Goal: Task Accomplishment & Management: Manage account settings

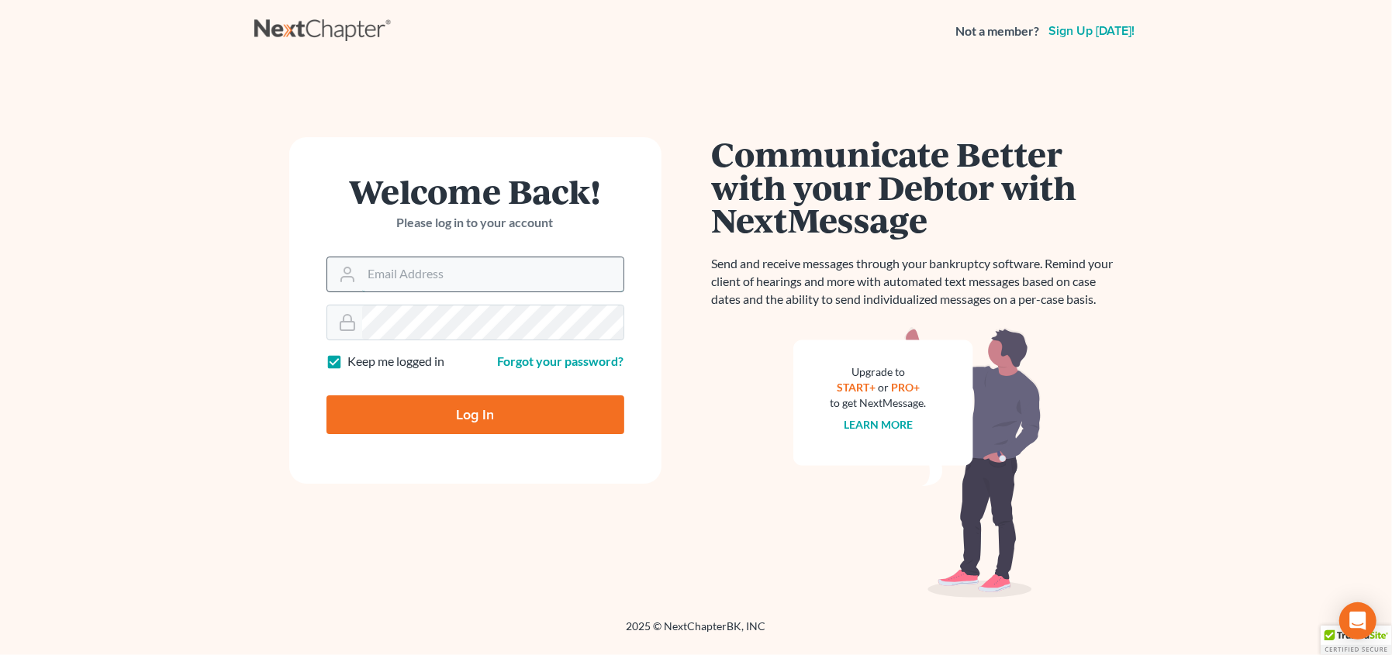
click at [437, 275] on input "Email Address" at bounding box center [492, 274] width 261 height 34
type input "[EMAIL_ADDRESS][DOMAIN_NAME]"
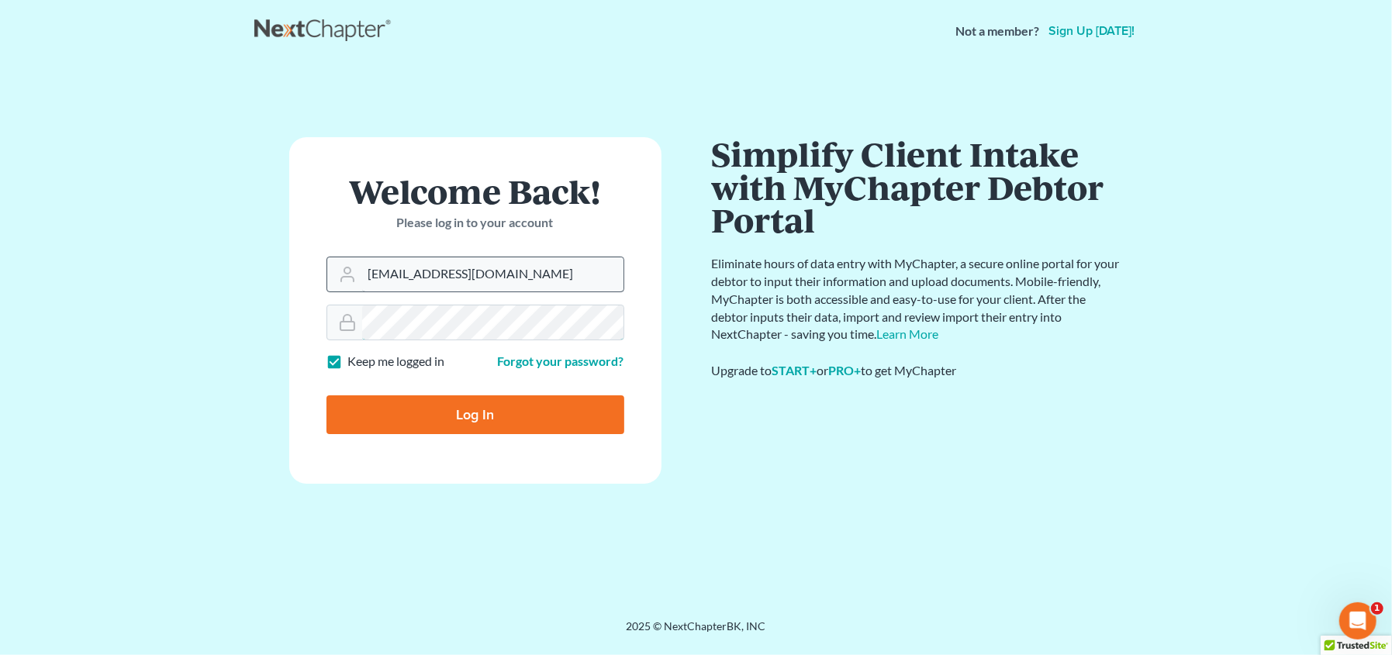
click at [326, 395] on input "Log In" at bounding box center [475, 414] width 298 height 39
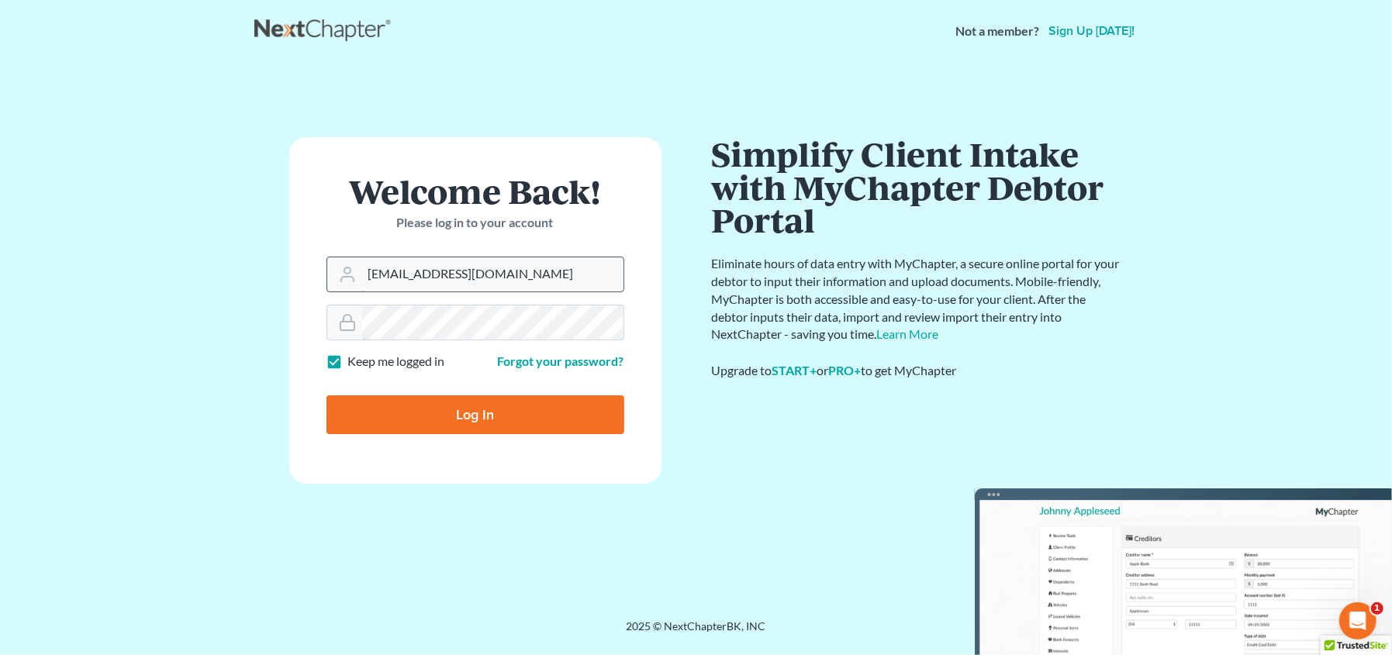
type input "Thinking..."
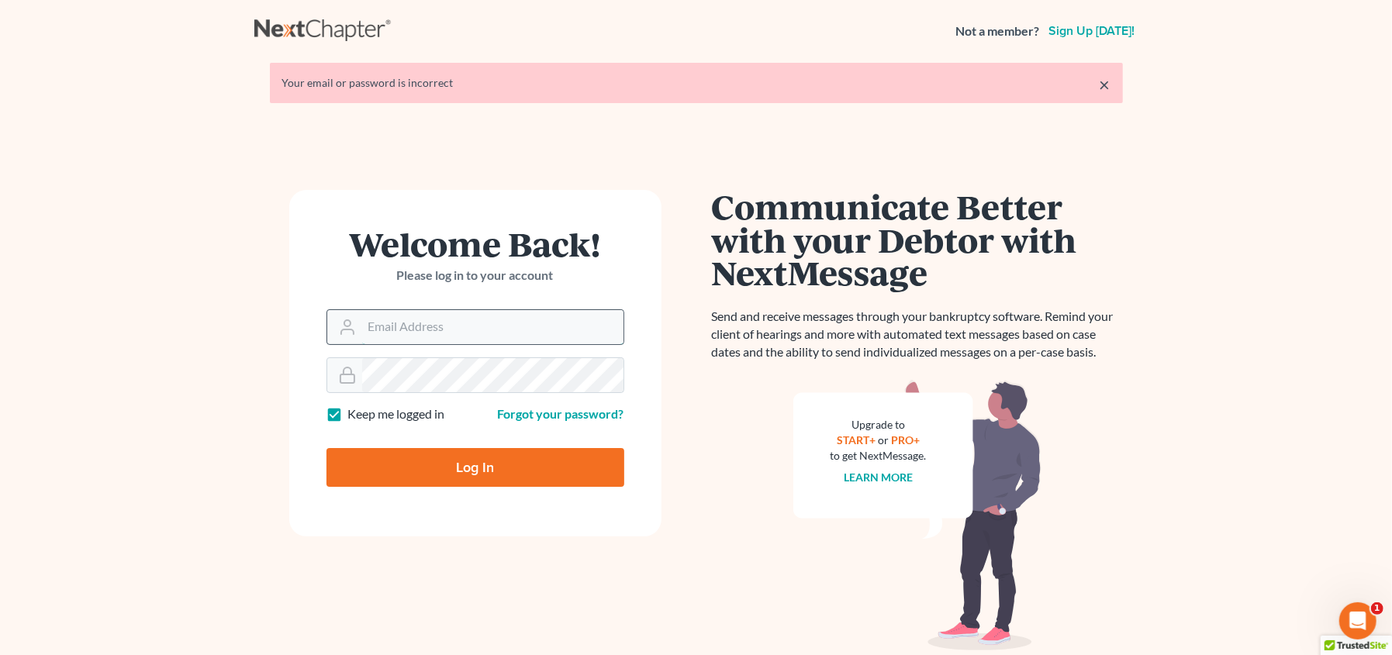
drag, startPoint x: 387, startPoint y: 331, endPoint x: 396, endPoint y: 337, distance: 11.2
click at [387, 333] on input "Email Address" at bounding box center [492, 327] width 261 height 34
type input "[EMAIL_ADDRESS][DOMAIN_NAME]"
click at [326, 448] on input "Log In" at bounding box center [475, 467] width 298 height 39
type input "Thinking..."
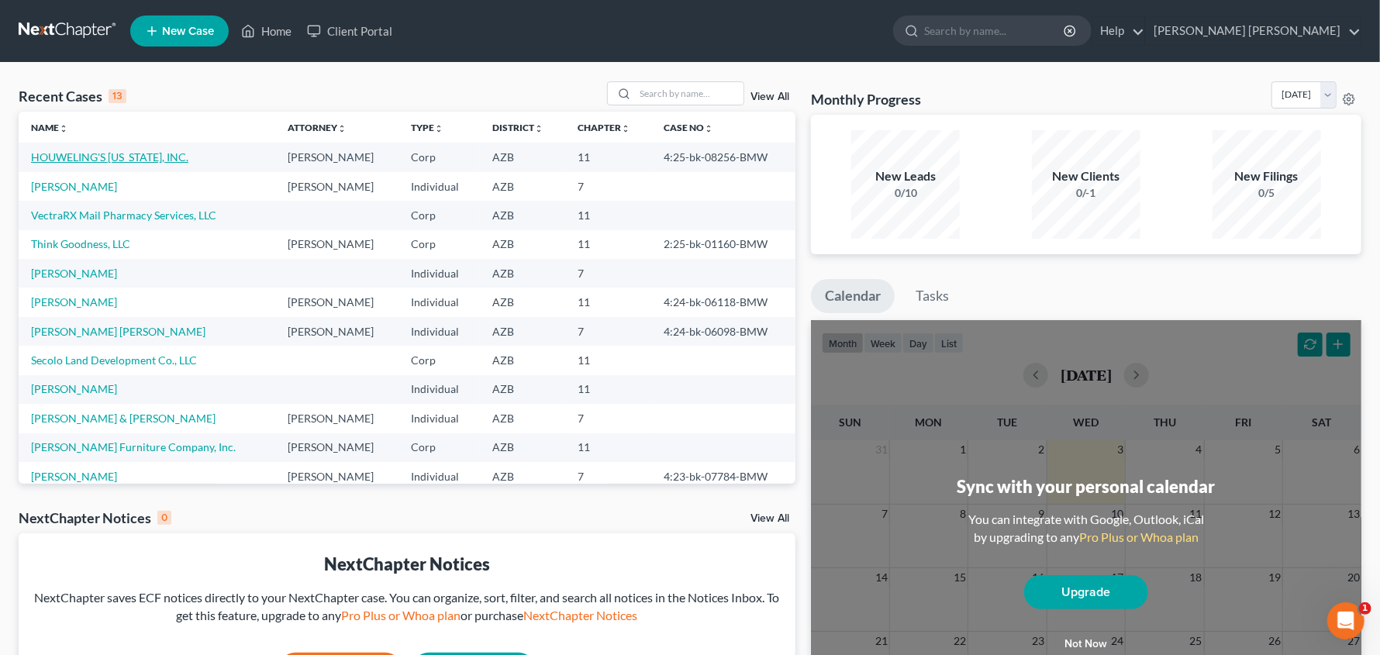
click at [163, 160] on link "HOUWELING'S ARIZONA, INC." at bounding box center [109, 156] width 157 height 13
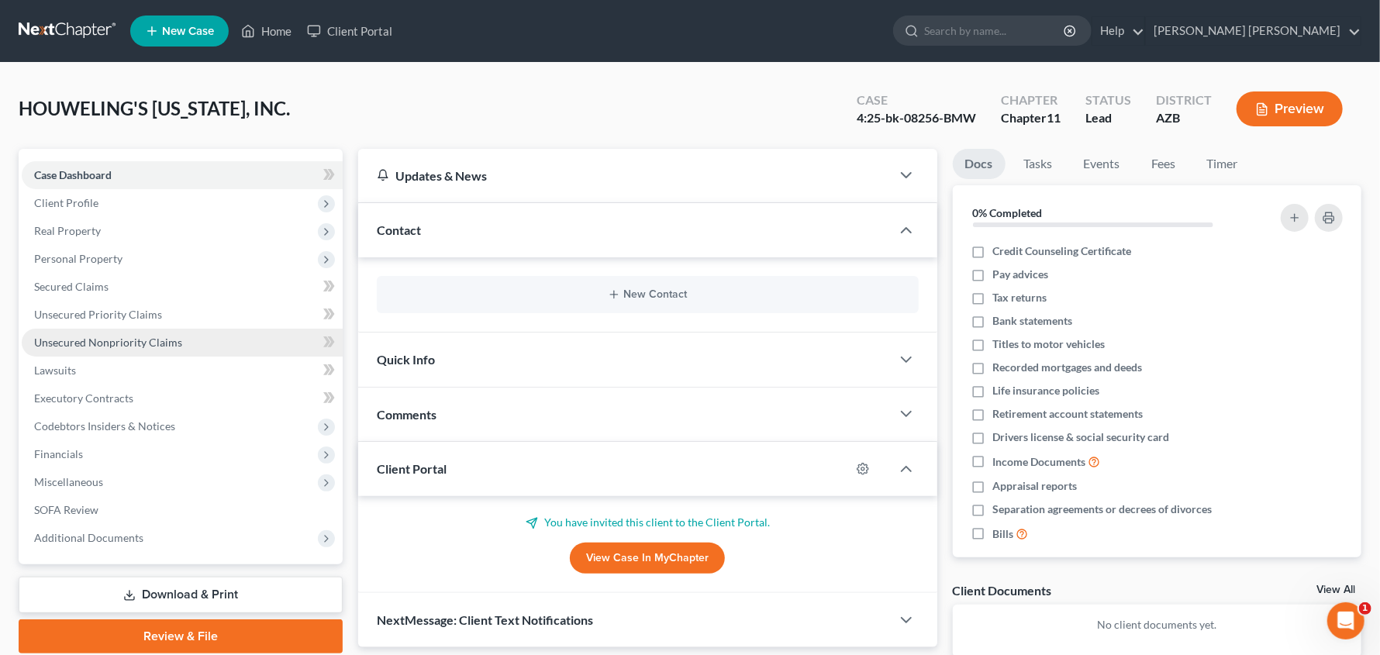
click at [193, 338] on link "Unsecured Nonpriority Claims" at bounding box center [182, 343] width 321 height 28
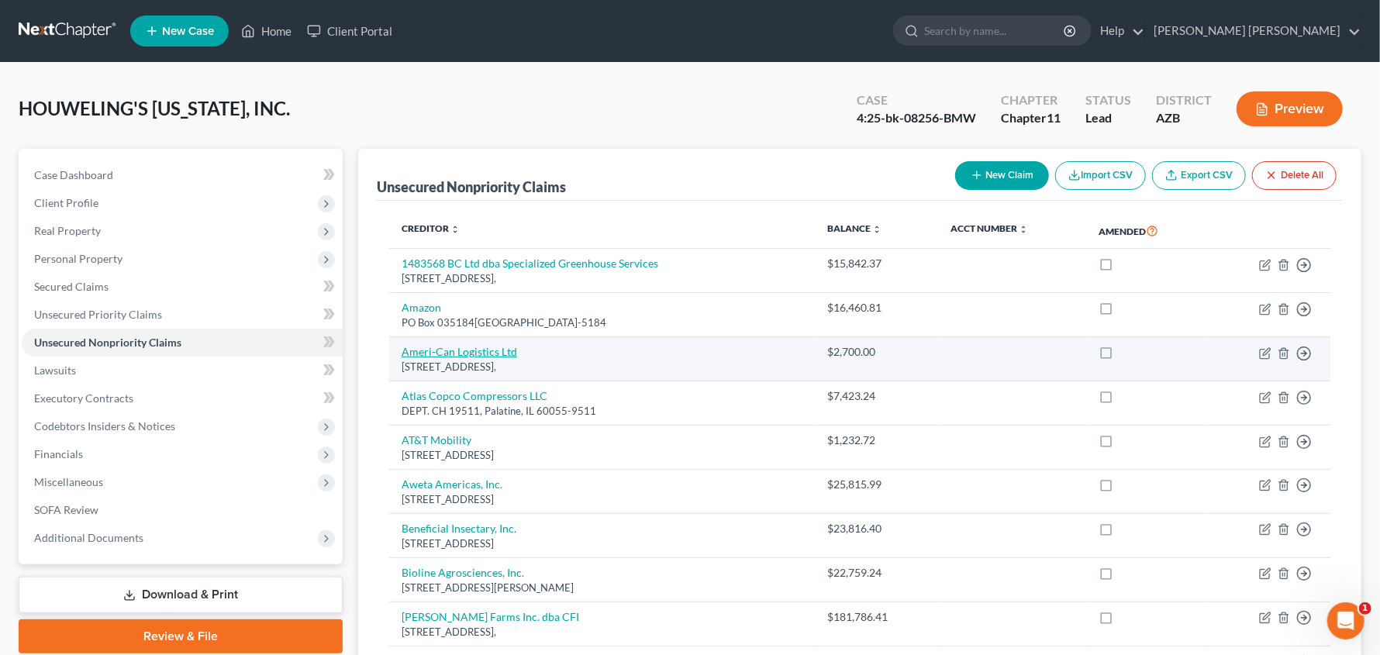
click at [426, 348] on link "Ameri-Can Logistics Ltd" at bounding box center [460, 351] width 116 height 13
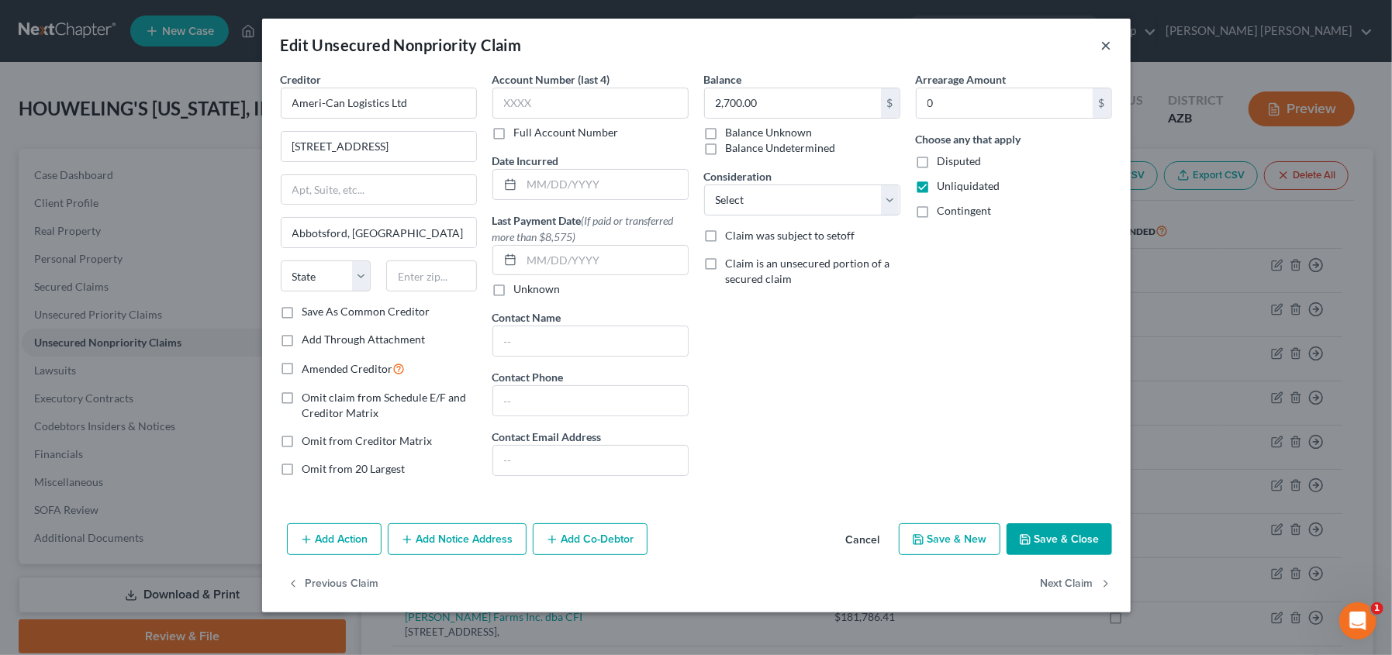
click at [1103, 45] on button "×" at bounding box center [1106, 45] width 11 height 19
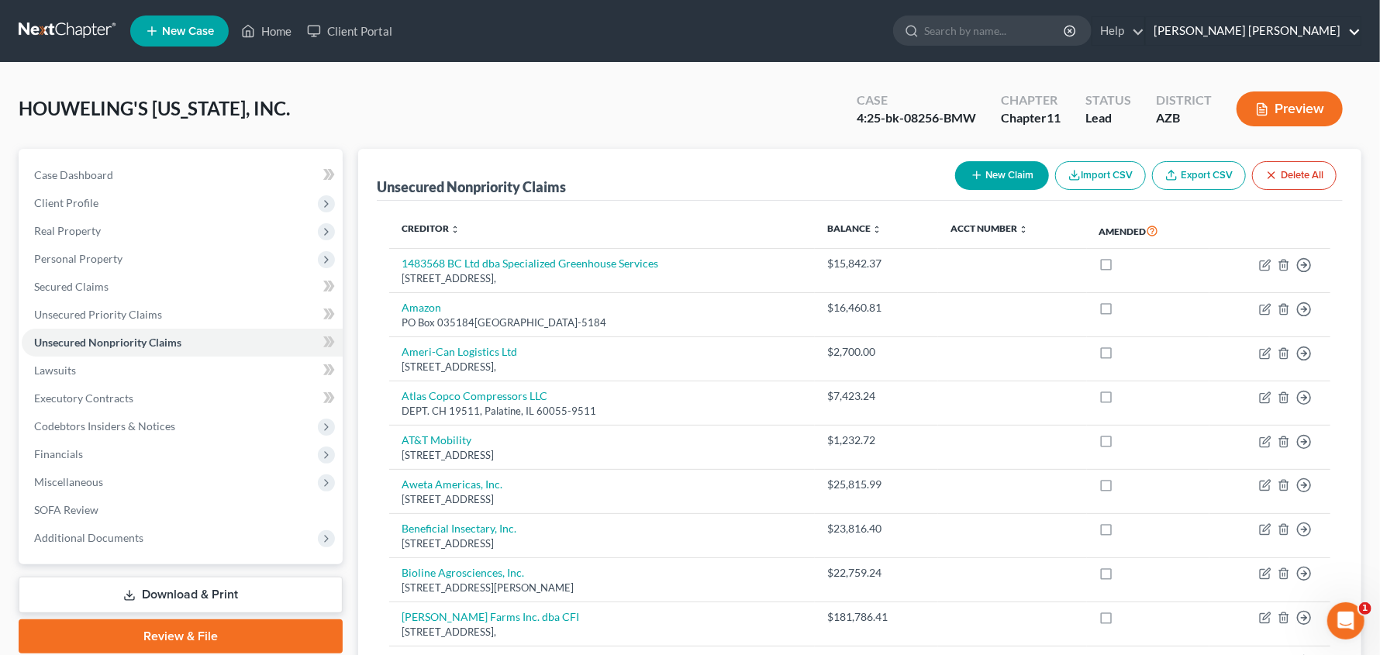
click at [1361, 31] on link "Mesch Clark Rothschild" at bounding box center [1253, 31] width 215 height 28
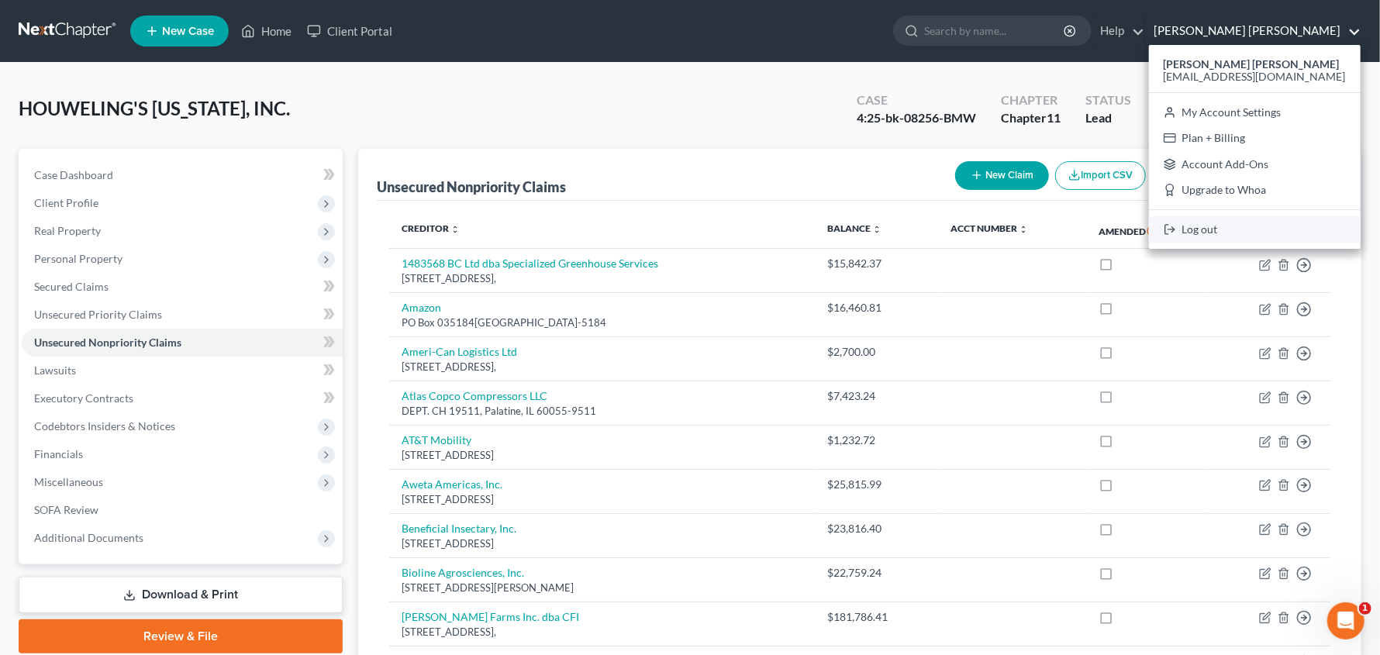
click at [1267, 230] on link "Log out" at bounding box center [1255, 229] width 212 height 26
